Goal: Contribute content: Contribute content

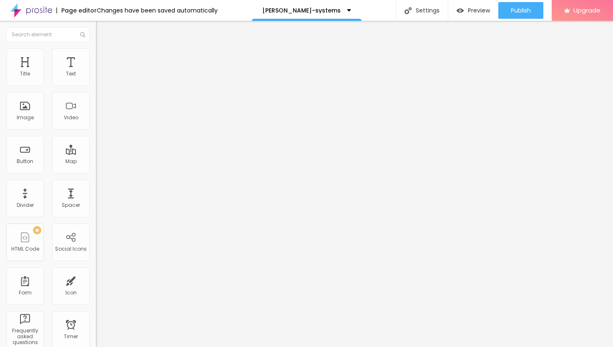
click at [96, 72] on span "Add image" at bounding box center [113, 68] width 34 height 7
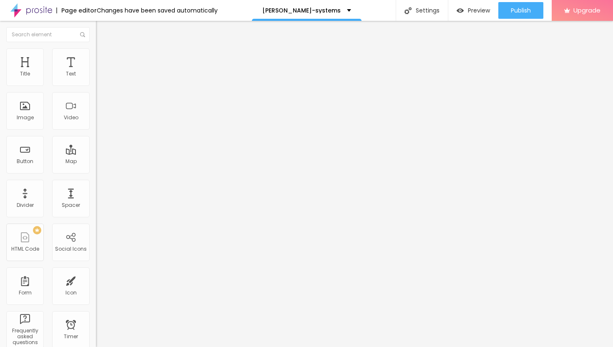
click at [96, 57] on li "Advanced" at bounding box center [144, 61] width 96 height 8
click at [96, 54] on li "Style" at bounding box center [144, 52] width 96 height 8
type input "40"
click at [96, 85] on input "range" at bounding box center [123, 82] width 54 height 7
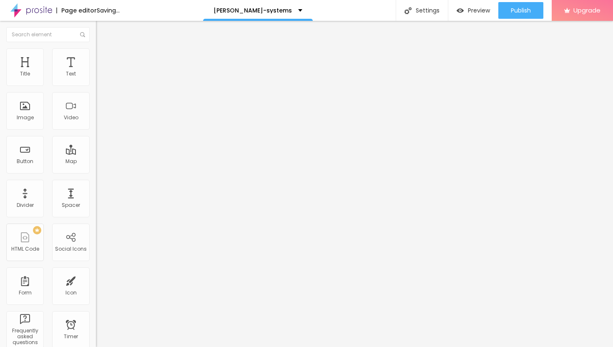
type input "25"
click at [96, 85] on input "range" at bounding box center [123, 82] width 54 height 7
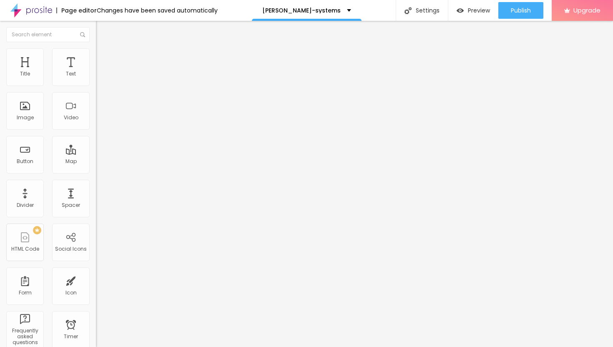
type input "20"
click at [96, 85] on input "range" at bounding box center [123, 82] width 54 height 7
click at [102, 27] on img "button" at bounding box center [105, 30] width 7 height 7
click at [99, 78] on icon "button" at bounding box center [101, 75] width 5 height 5
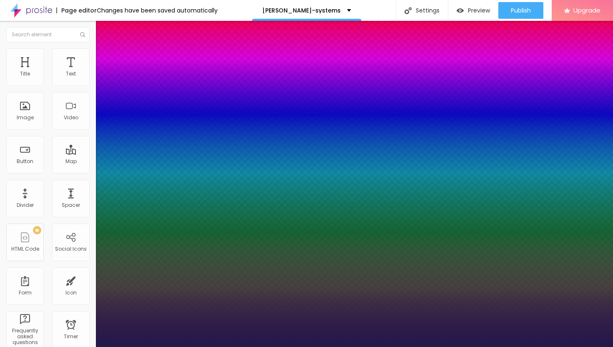
type input "1"
type input "13"
type input "1"
type input "15"
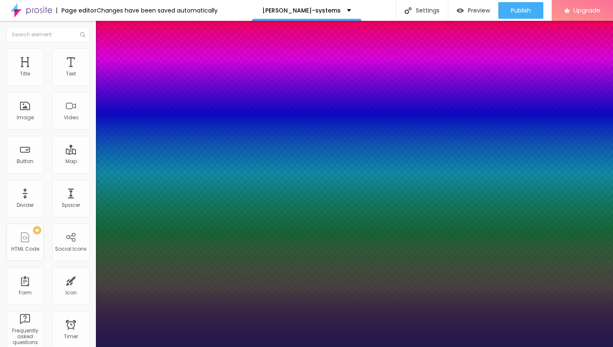
type input "15"
type input "1"
type input "16"
type input "1"
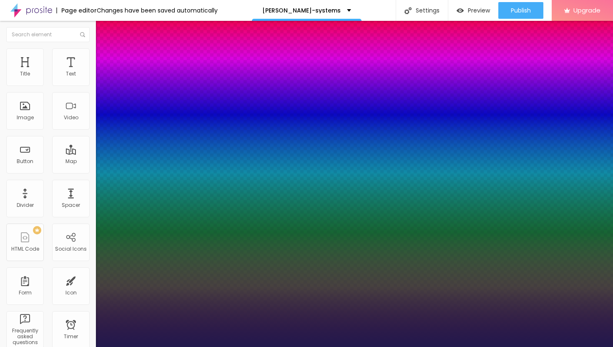
type input "19"
type input "1"
type input "21"
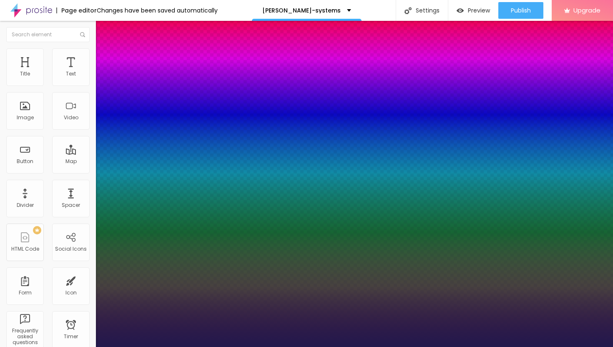
type input "1"
type input "23"
type input "1"
type input "24"
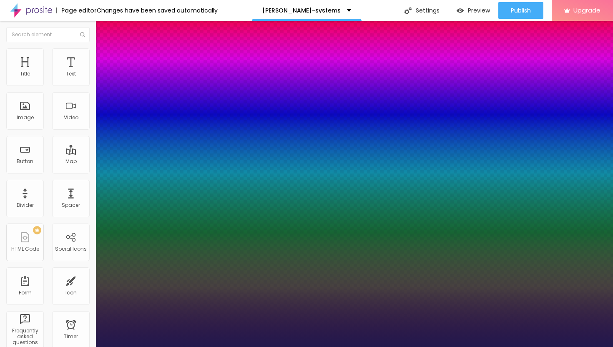
type input "24"
type input "1"
type input "26"
type input "1"
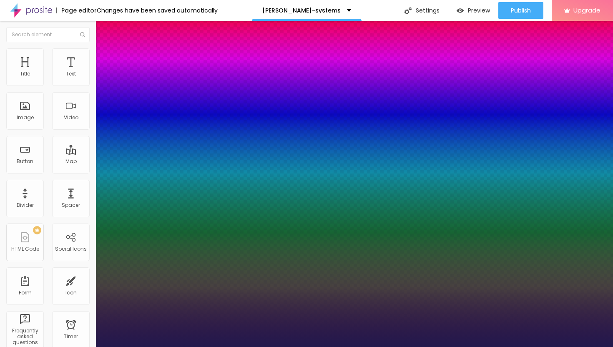
type input "27"
type input "1"
type input "28"
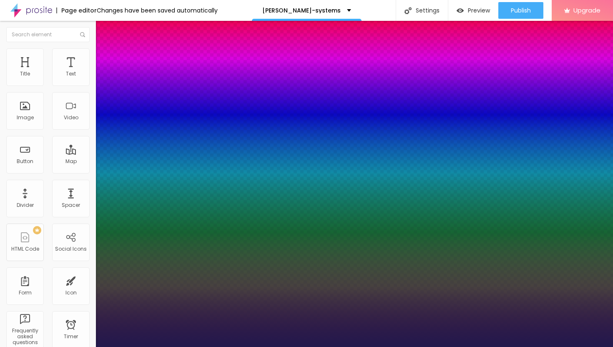
type input "1"
type input "29"
type input "1"
type input "30"
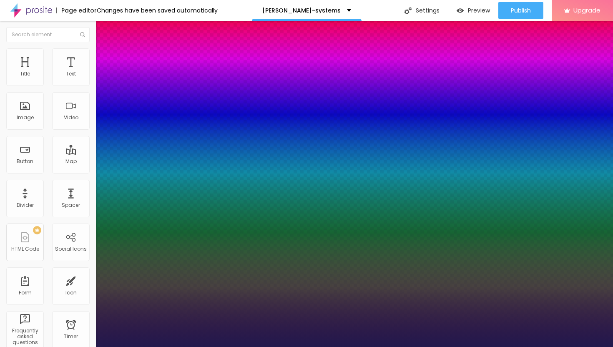
type input "30"
type input "1"
type input "31"
type input "1"
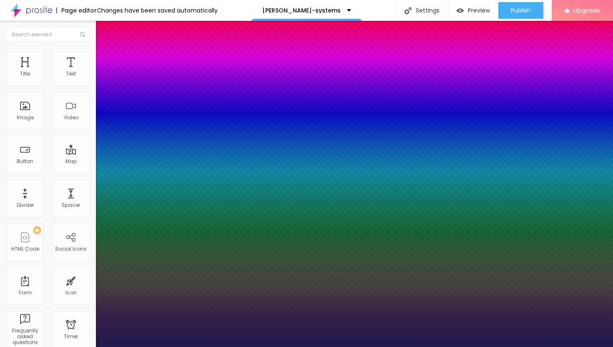
type input "32"
type input "1"
drag, startPoint x: 110, startPoint y: 142, endPoint x: 123, endPoint y: 143, distance: 12.5
type input "32"
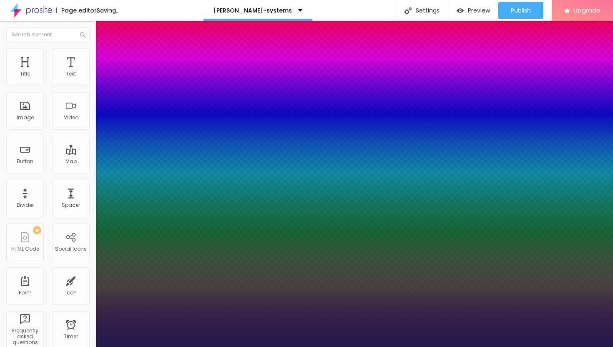
type input "1"
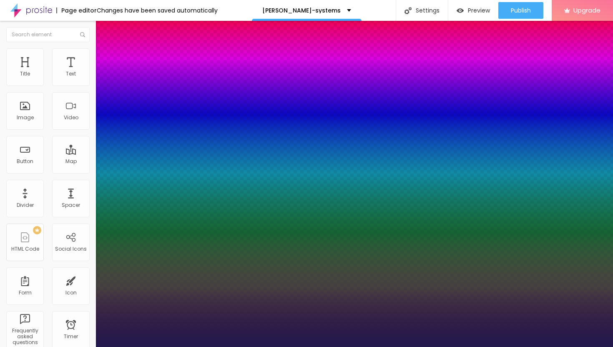
click at [338, 346] on div at bounding box center [306, 347] width 613 height 0
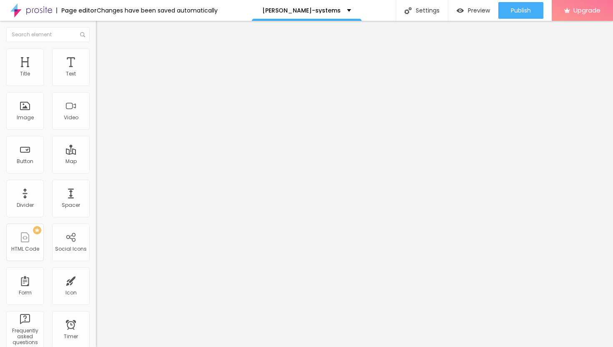
click at [102, 31] on img "button" at bounding box center [105, 30] width 7 height 7
drag, startPoint x: 39, startPoint y: 173, endPoint x: 1, endPoint y: 168, distance: 38.3
click at [96, 168] on div "Text Click me Align Size Default Small Default Big Link URL https:// Open in ne…" at bounding box center [144, 125] width 96 height 121
click at [96, 78] on input "Click me" at bounding box center [146, 74] width 100 height 8
drag, startPoint x: 40, startPoint y: 92, endPoint x: 0, endPoint y: 87, distance: 39.9
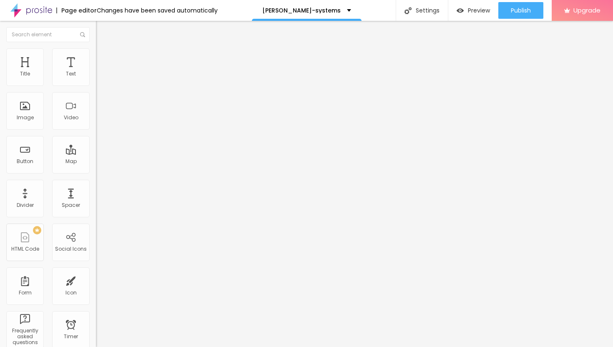
click at [96, 87] on div "Text Click me Align Size Default Small Default Big Link URL https:// Open in ne…" at bounding box center [144, 125] width 96 height 121
paste input "→ VIEW DOCUMENT HERE"
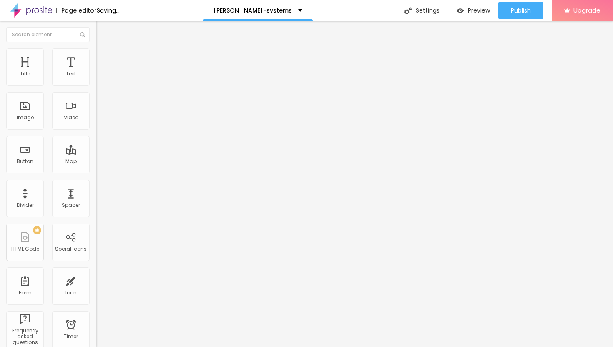
type input "→ VIEW DOCUMENT HERE"
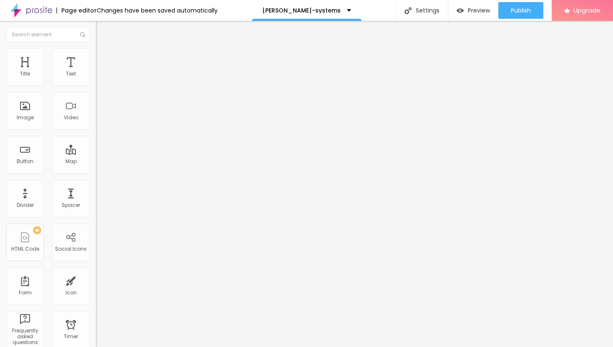
drag, startPoint x: 36, startPoint y: 172, endPoint x: 0, endPoint y: 169, distance: 36.0
click at [96, 169] on div "Text → VIEW DOCUMENT HERE Align Size Default Small Default Big Link URL https:/…" at bounding box center [144, 125] width 96 height 121
paste input "[URL][DOMAIN_NAME]"
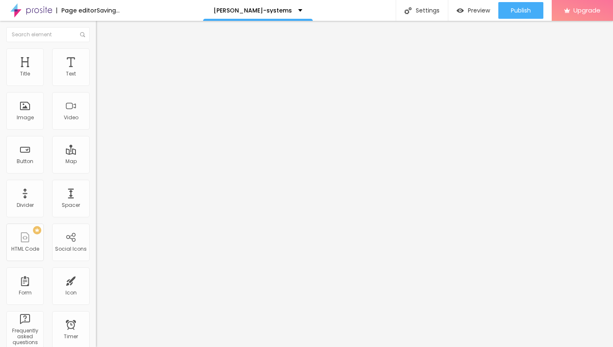
type input "[URL][DOMAIN_NAME]"
click at [96, 182] on div at bounding box center [144, 182] width 96 height 0
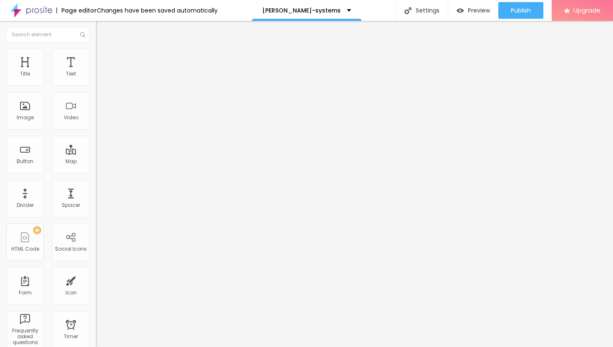
click at [102, 30] on img "button" at bounding box center [105, 30] width 7 height 7
click at [96, 52] on img at bounding box center [100, 52] width 8 height 8
type input "25"
click at [96, 85] on input "range" at bounding box center [123, 82] width 54 height 7
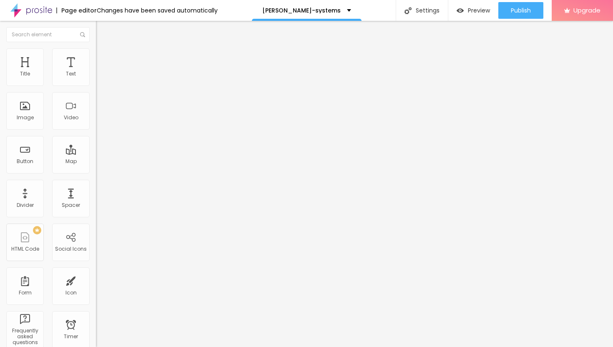
click at [96, 85] on input "range" at bounding box center [123, 82] width 54 height 7
type input "20"
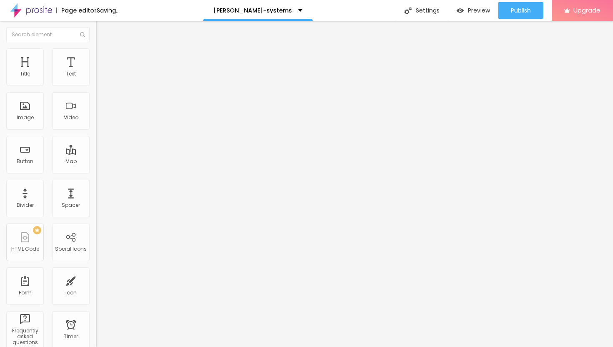
type input "20"
click at [96, 85] on input "range" at bounding box center [123, 82] width 54 height 7
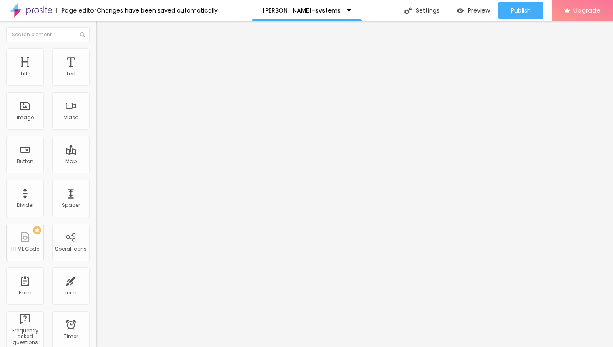
click at [96, 57] on li "Advanced" at bounding box center [144, 61] width 96 height 8
type input "17"
type input "16"
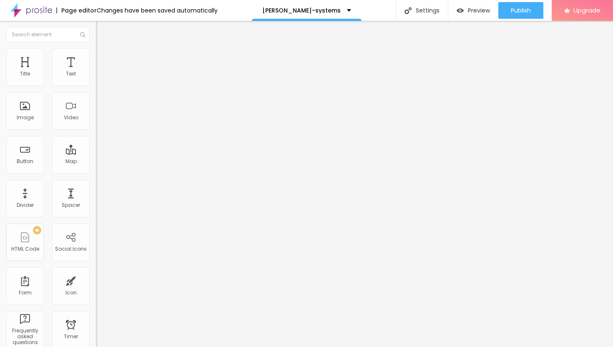
type input "17"
type input "18"
type input "19"
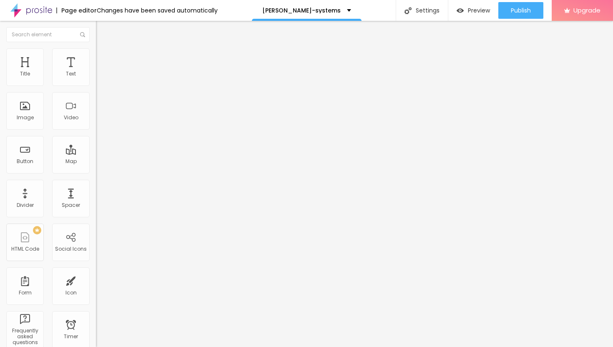
type input "19"
type input "20"
type input "21"
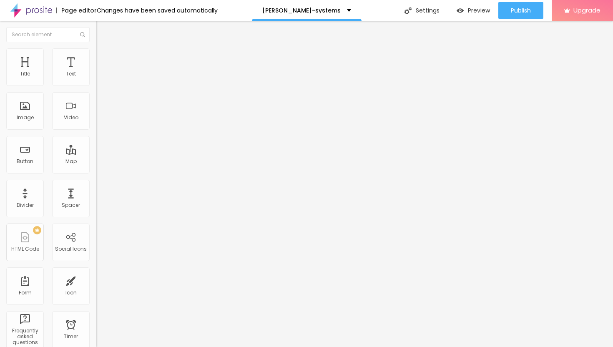
type input "22"
type input "23"
type input "24"
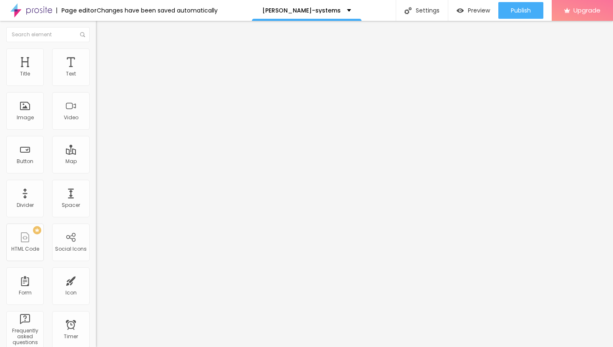
type input "24"
type input "25"
type input "26"
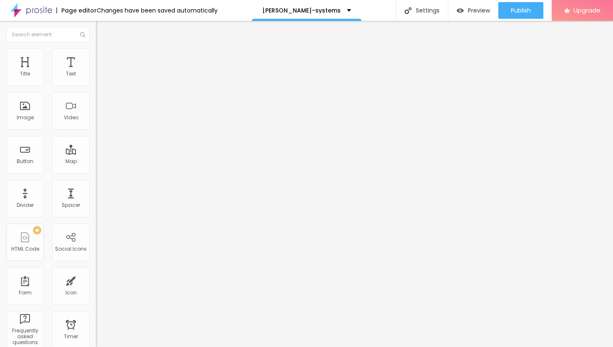
type input "27"
type input "28"
type input "29"
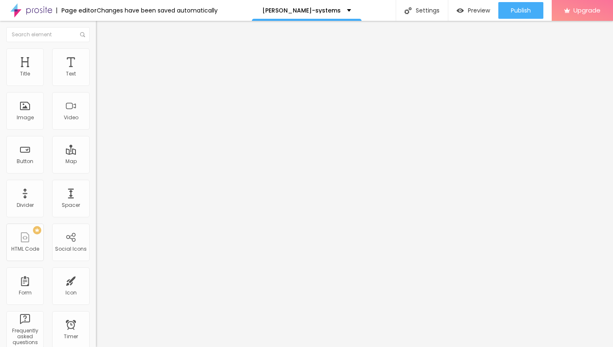
type input "29"
type input "30"
type input "31"
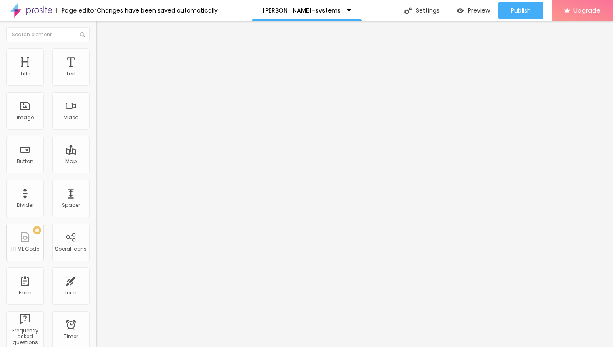
type input "32"
type input "33"
type input "34"
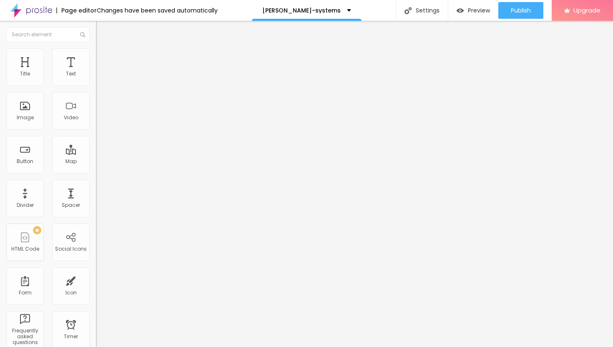
type input "34"
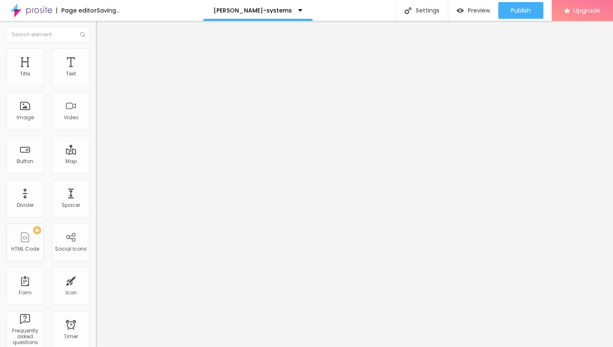
type input "35"
type input "36"
type input "37"
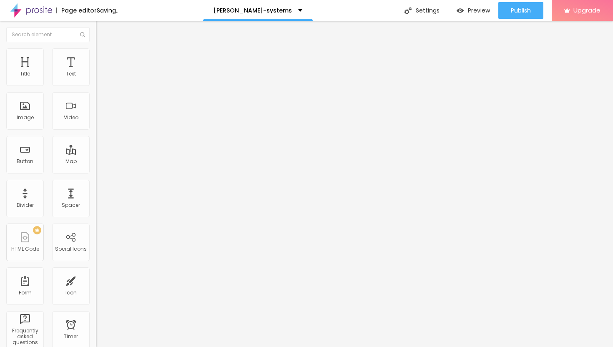
type input "37"
type input "38"
type input "39"
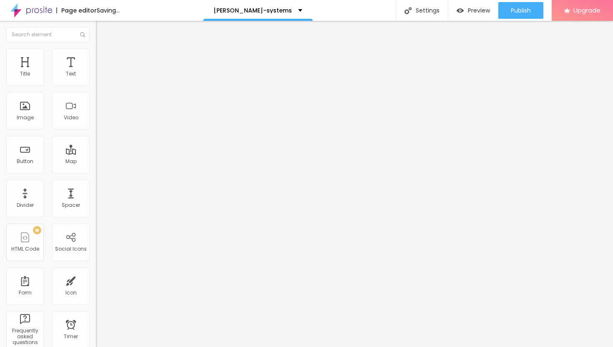
type input "40"
type input "41"
type input "42"
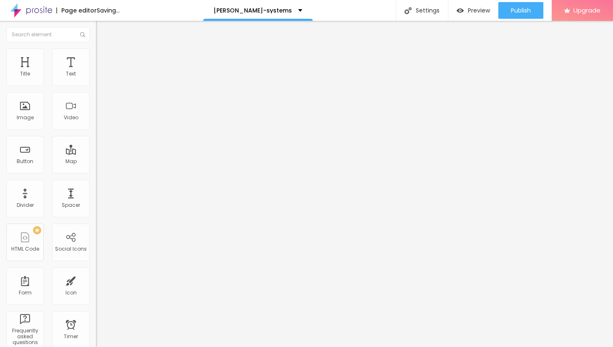
type input "42"
type input "43"
type input "44"
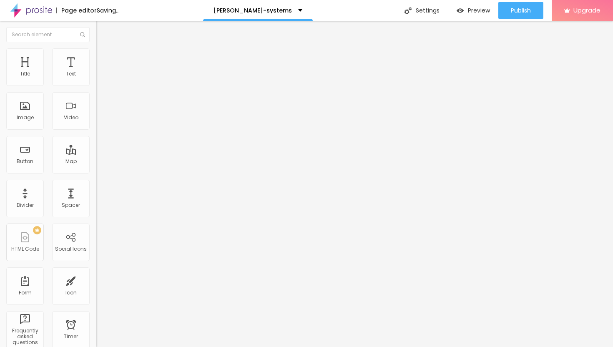
type input "45"
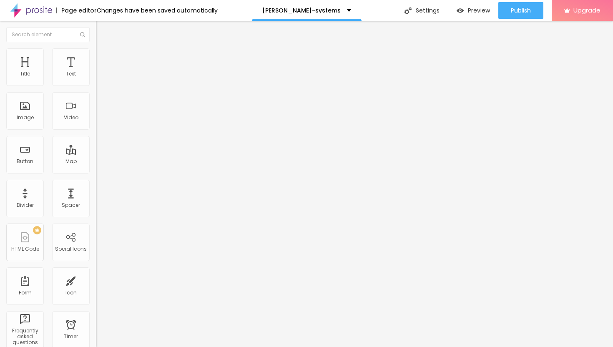
type input "46"
drag, startPoint x: 28, startPoint y: 81, endPoint x: 43, endPoint y: 88, distance: 16.4
type input "46"
click at [96, 162] on input "range" at bounding box center [123, 165] width 54 height 7
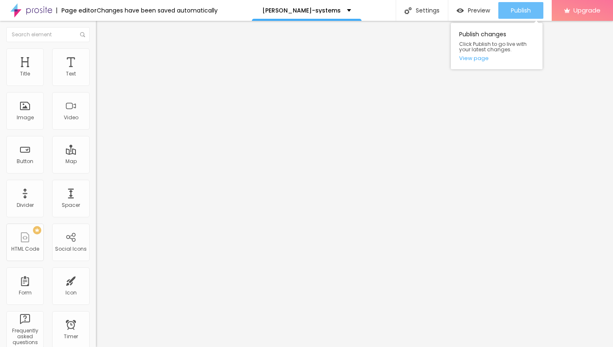
click at [521, 8] on span "Publish" at bounding box center [521, 10] width 20 height 7
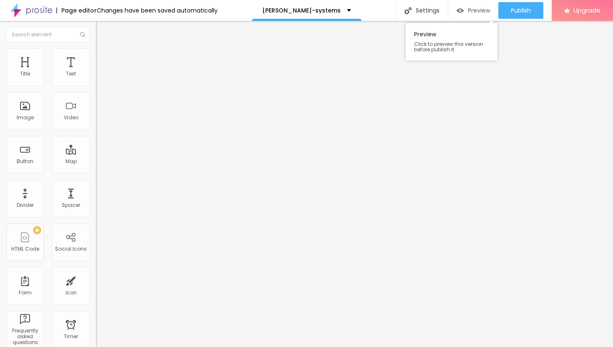
click at [476, 11] on span "Preview" at bounding box center [479, 10] width 22 height 7
